Goal: Task Accomplishment & Management: Manage account settings

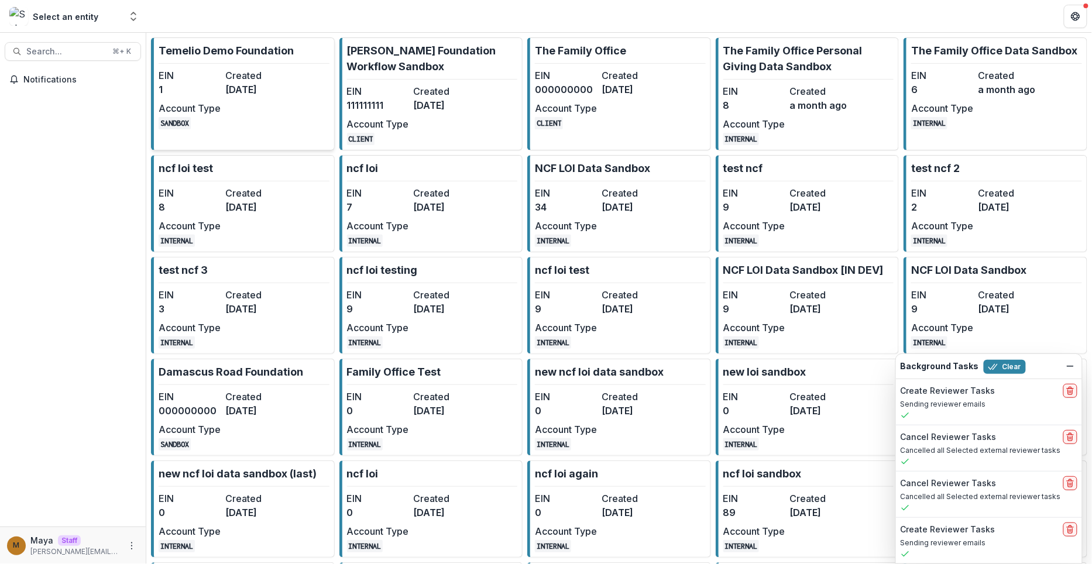
click at [261, 57] on p "Temelio Demo Foundation" at bounding box center [226, 51] width 135 height 16
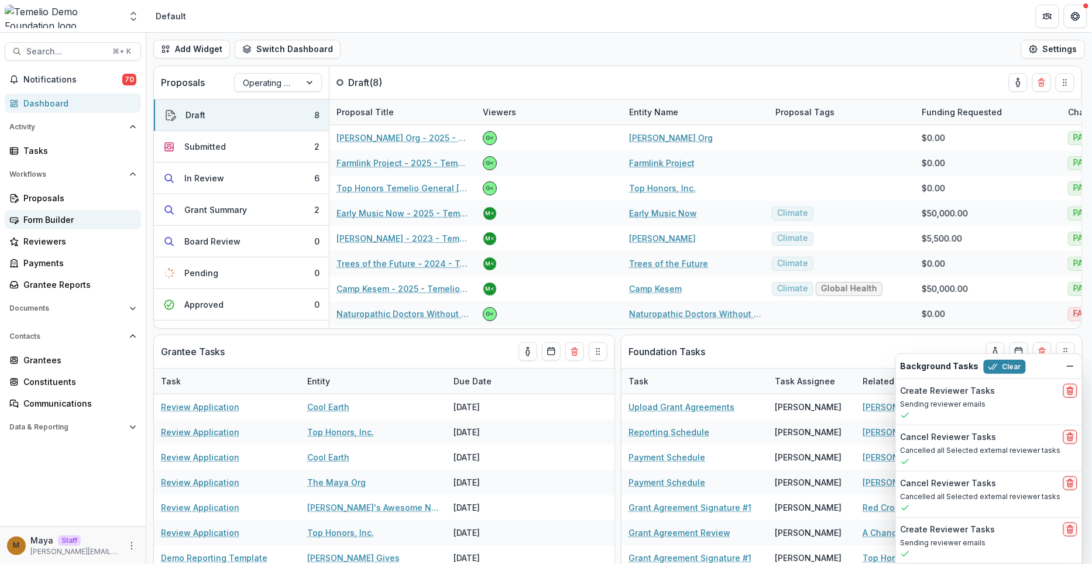
click at [59, 215] on div "Form Builder" at bounding box center [77, 220] width 108 height 12
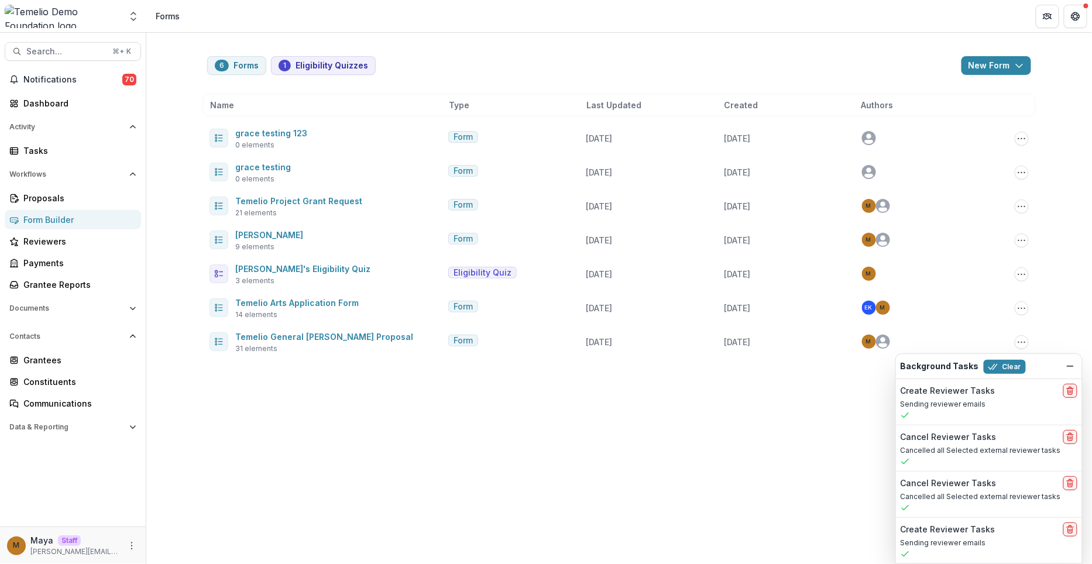
click at [321, 462] on div "6 Forms 1 Eligibility Quizzes New Form New Eligibility Quiz New Form Name Type …" at bounding box center [619, 299] width 946 height 532
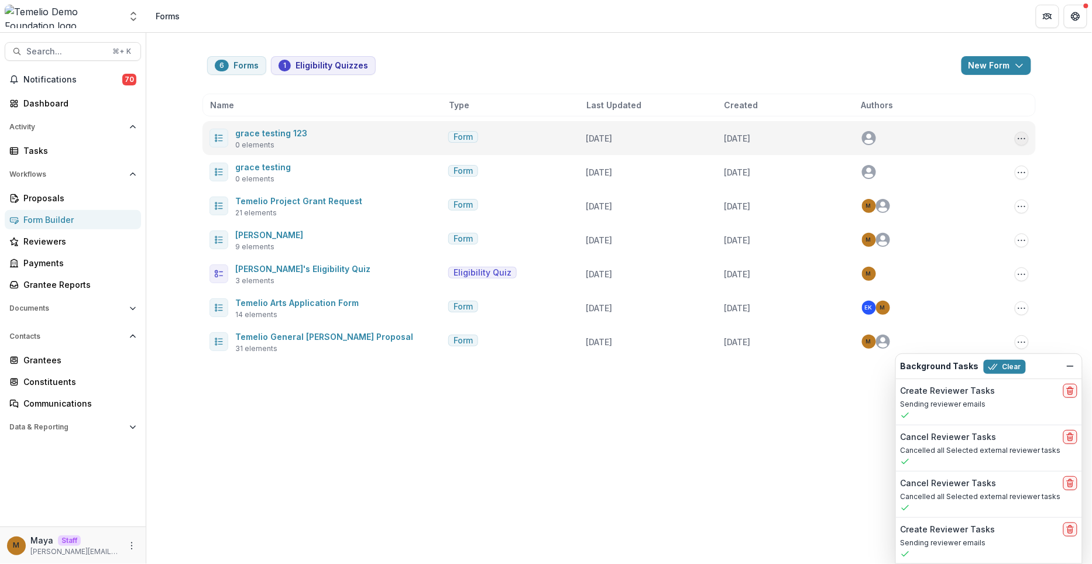
click at [1023, 139] on icon "Options" at bounding box center [1022, 138] width 9 height 9
click at [962, 242] on button "Delete" at bounding box center [962, 239] width 125 height 19
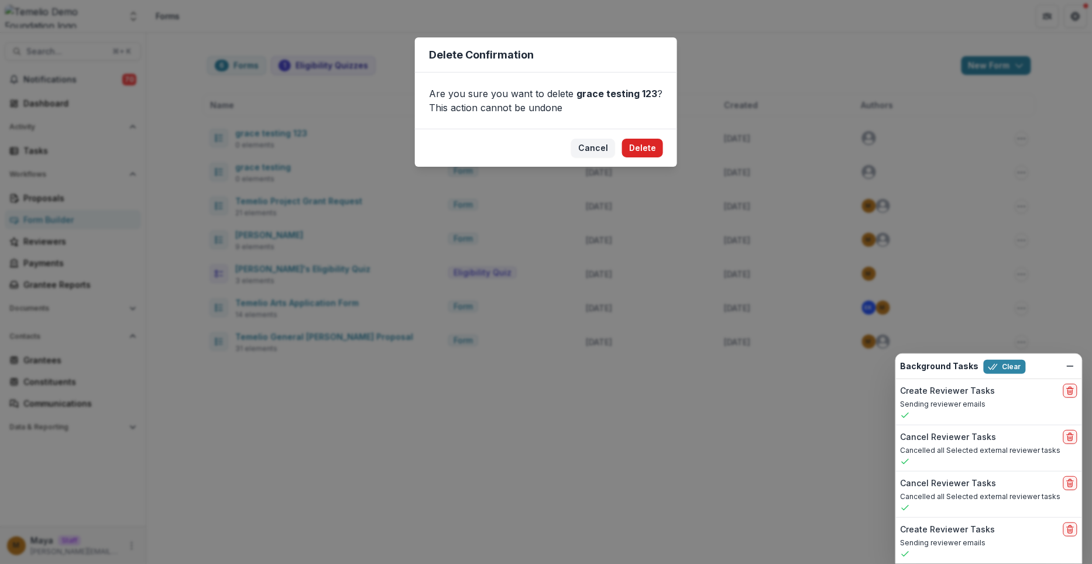
click at [645, 147] on button "Delete" at bounding box center [642, 148] width 41 height 19
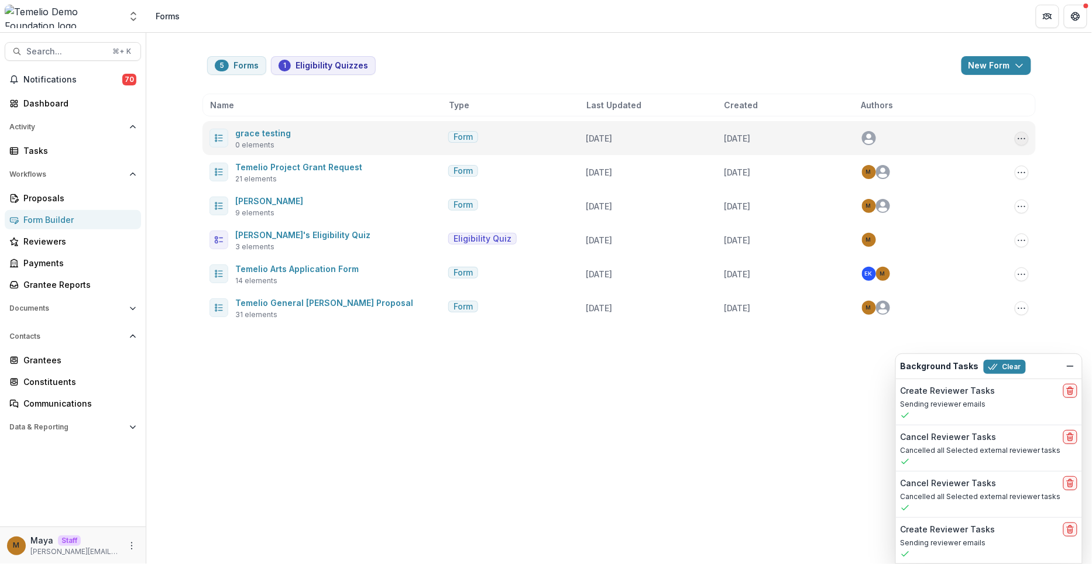
click at [1020, 139] on icon "Options" at bounding box center [1022, 138] width 9 height 9
click at [931, 235] on button "Delete" at bounding box center [962, 239] width 125 height 19
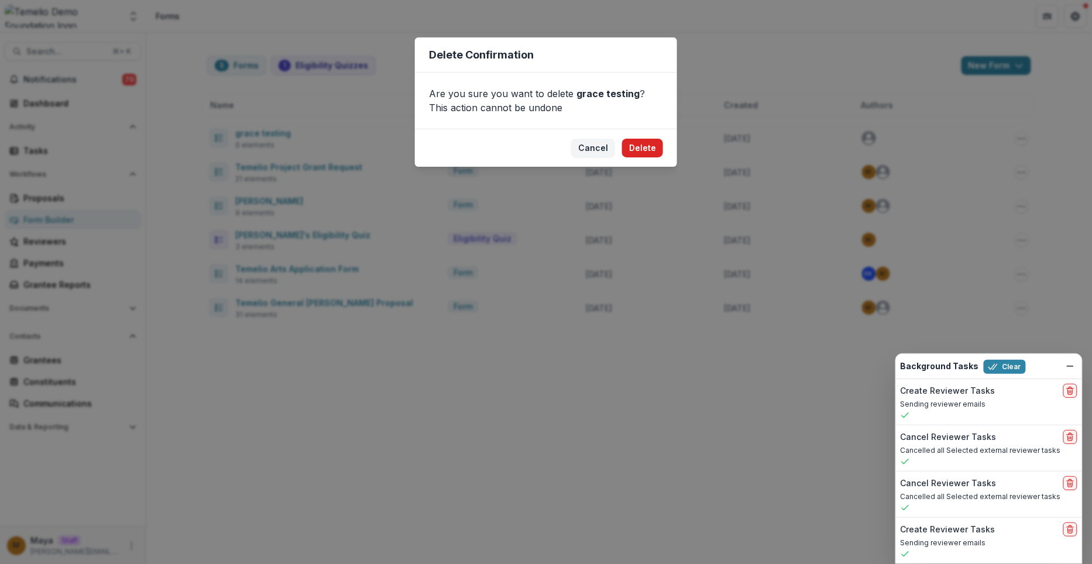
click at [641, 142] on button "Delete" at bounding box center [642, 148] width 41 height 19
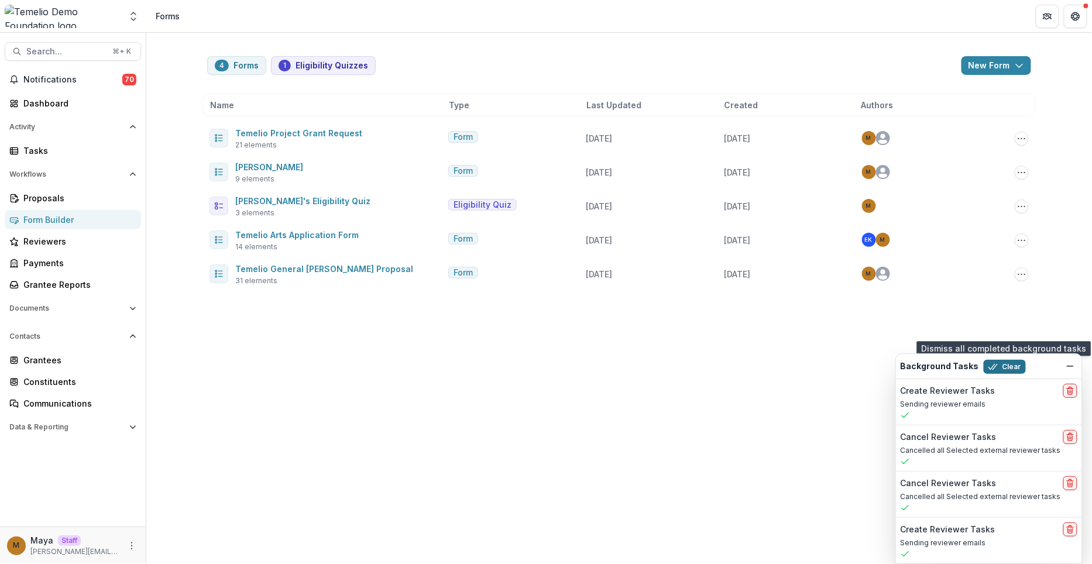
click at [1000, 369] on button "Clear" at bounding box center [1005, 367] width 42 height 14
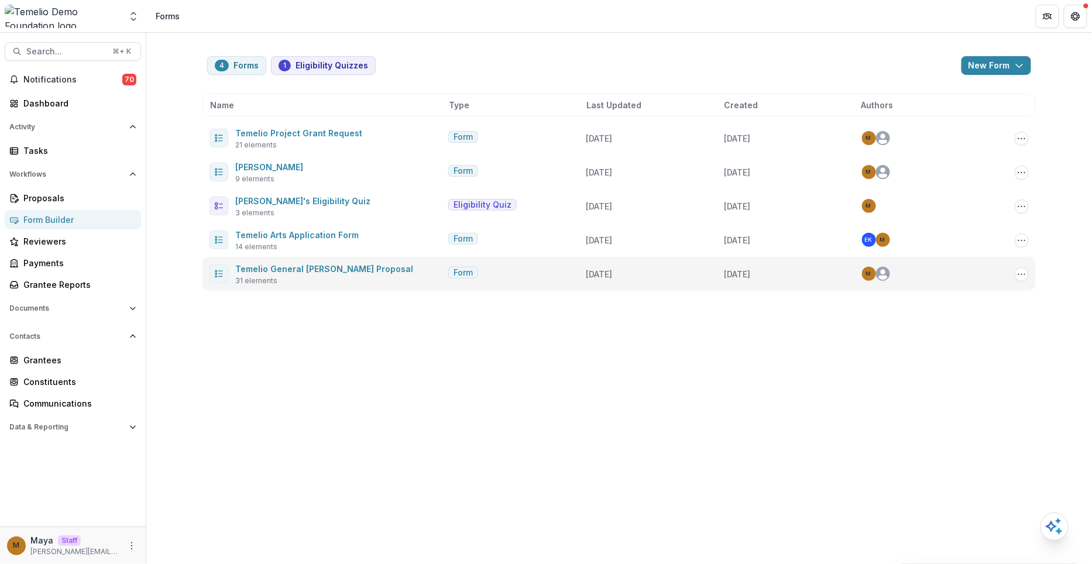
click at [297, 286] on div "Temelio General Grant Proposal 31 elements Form 12 days ago 3 years ago M Copy …" at bounding box center [620, 274] width 834 height 34
click at [296, 268] on link "Temelio General [PERSON_NAME] Proposal" at bounding box center [324, 269] width 178 height 10
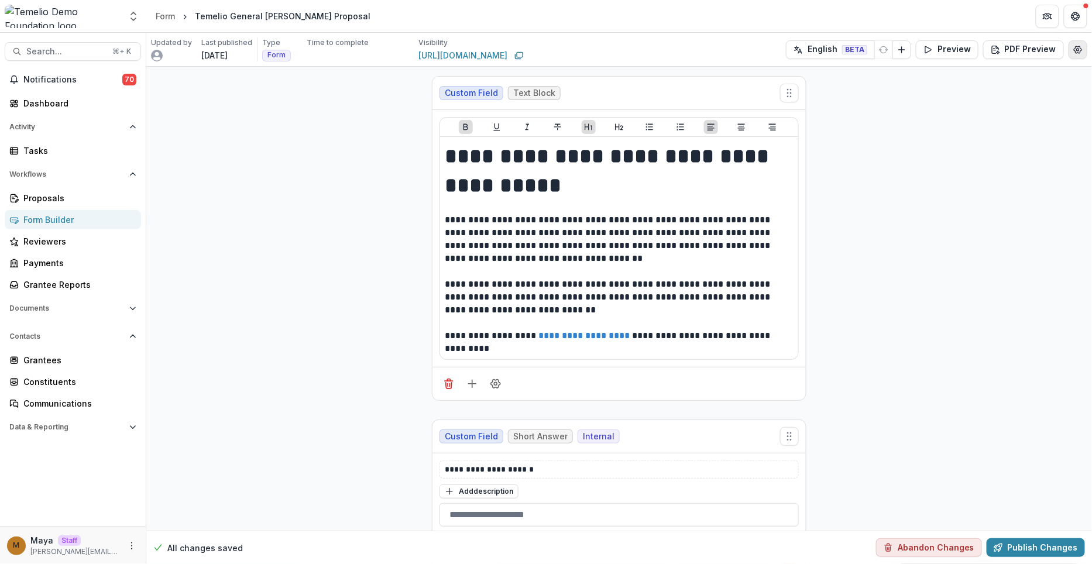
click at [1075, 51] on icon "Edit Form Settings" at bounding box center [1078, 49] width 9 height 9
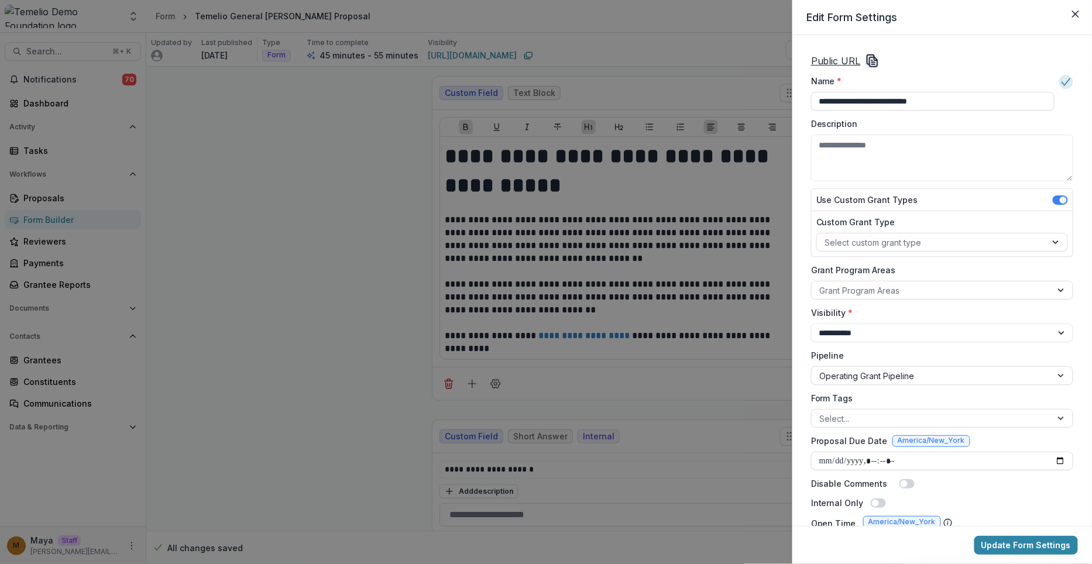
click at [910, 55] on div "Public URL" at bounding box center [942, 61] width 262 height 14
click at [870, 59] on icon "Copy Link" at bounding box center [873, 61] width 14 height 14
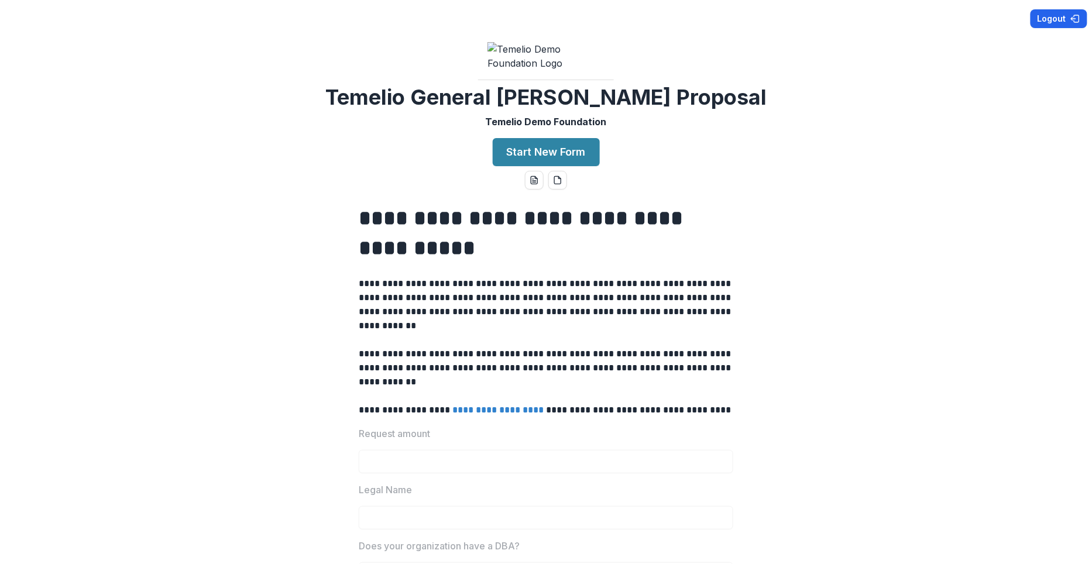
click at [1051, 16] on button "Logout" at bounding box center [1059, 18] width 57 height 19
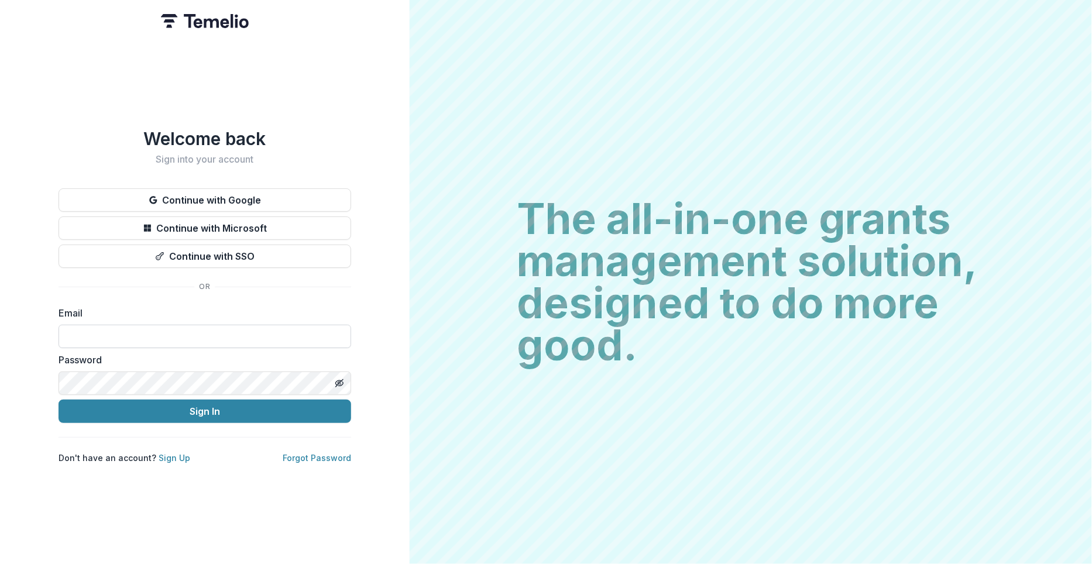
click at [184, 334] on input at bounding box center [205, 336] width 293 height 23
type input "**********"
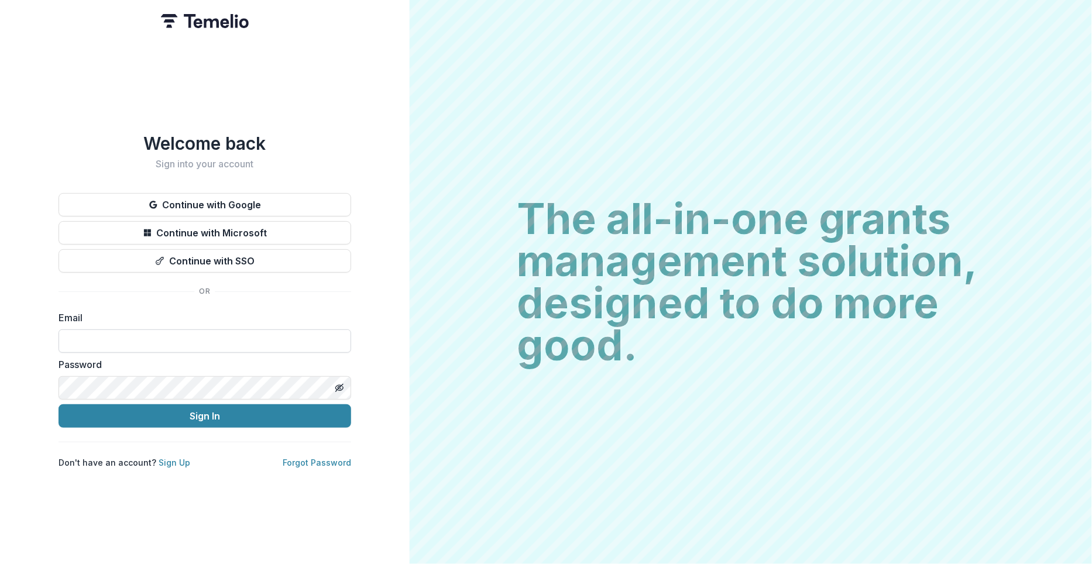
click at [150, 331] on input at bounding box center [205, 341] width 293 height 23
type input "**********"
click at [239, 407] on button "Sign In" at bounding box center [205, 416] width 293 height 23
